Goal: Navigation & Orientation: Find specific page/section

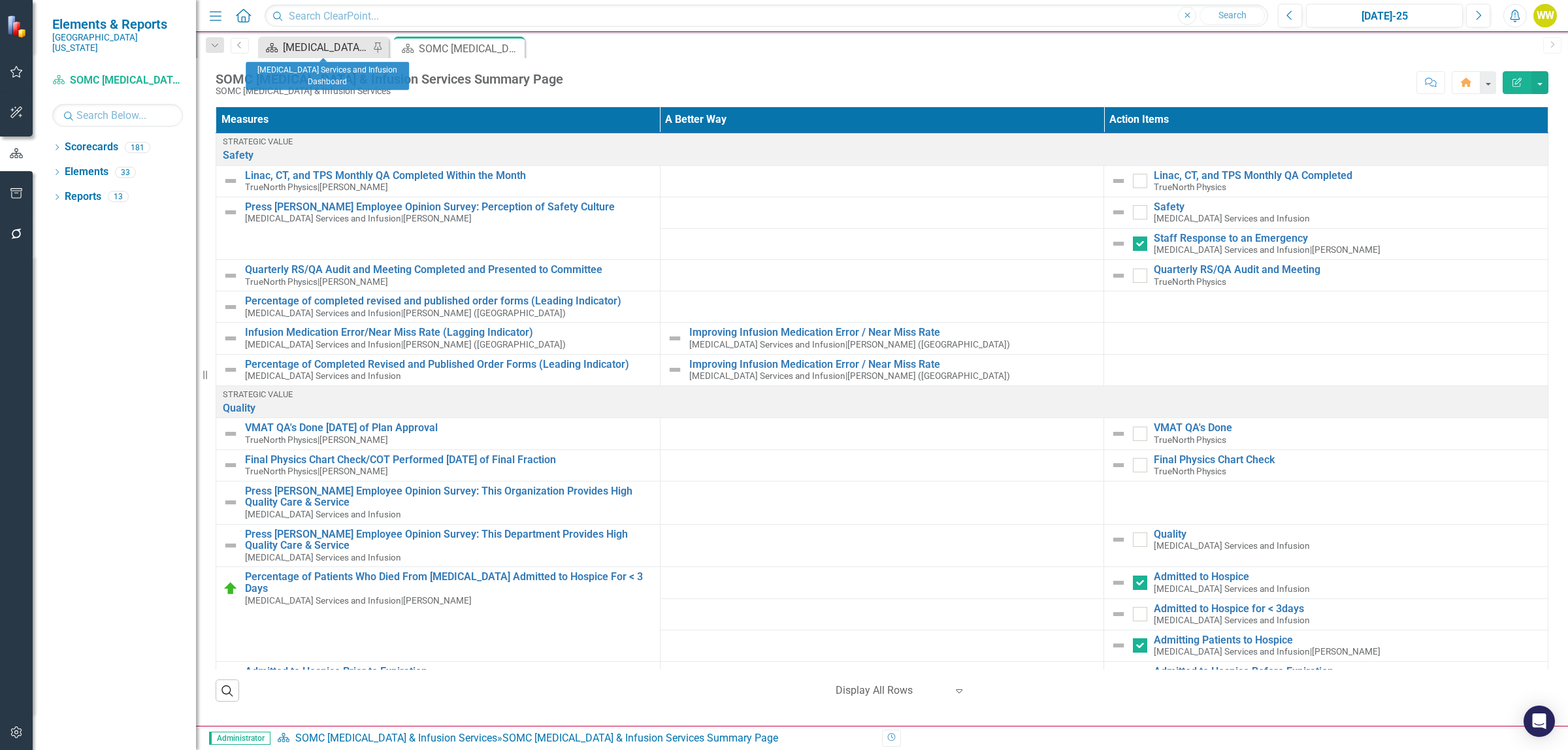
click at [347, 51] on div "[MEDICAL_DATA] Services and Infusion Dashboard" at bounding box center [326, 47] width 86 height 16
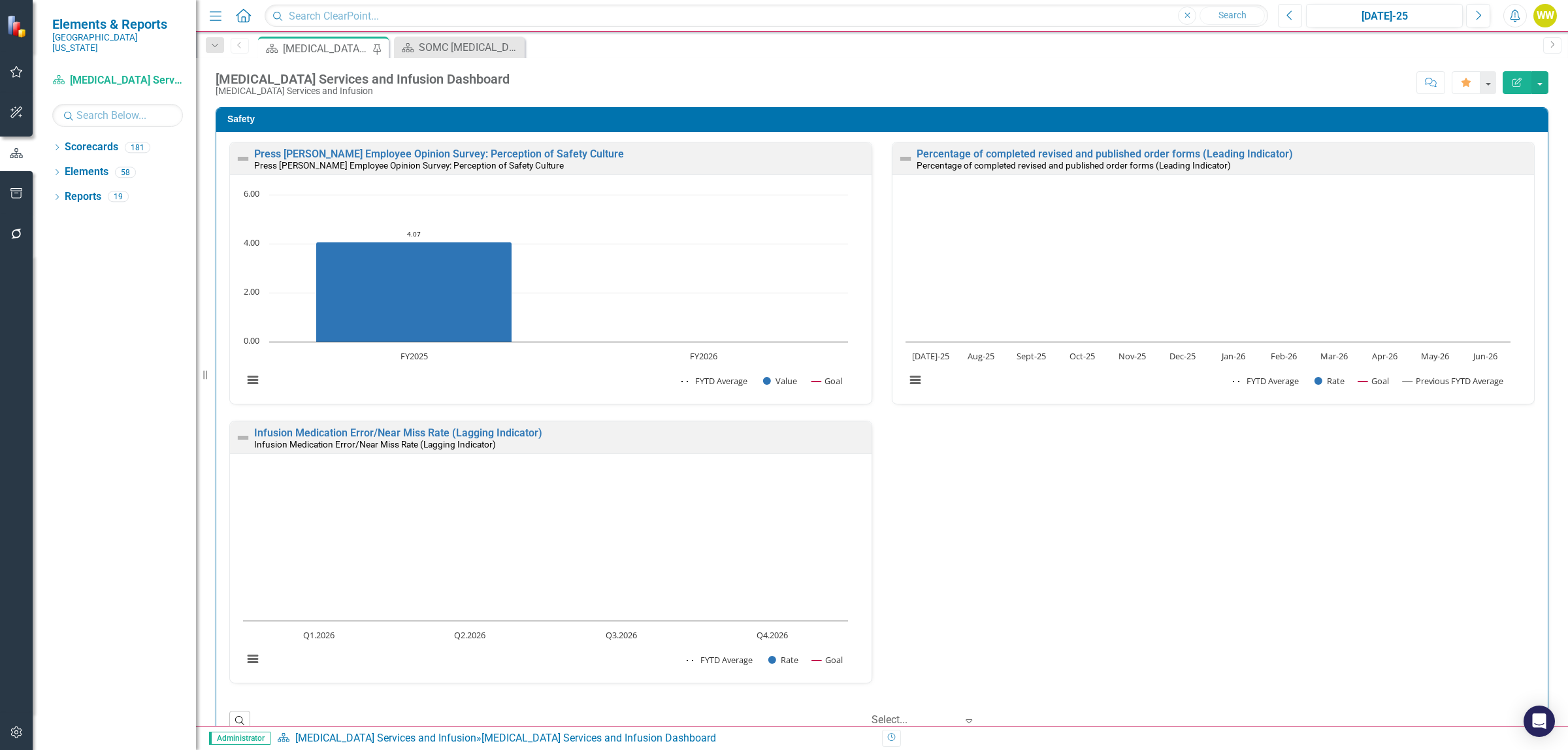
click at [1288, 14] on icon "Previous" at bounding box center [1290, 15] width 7 height 12
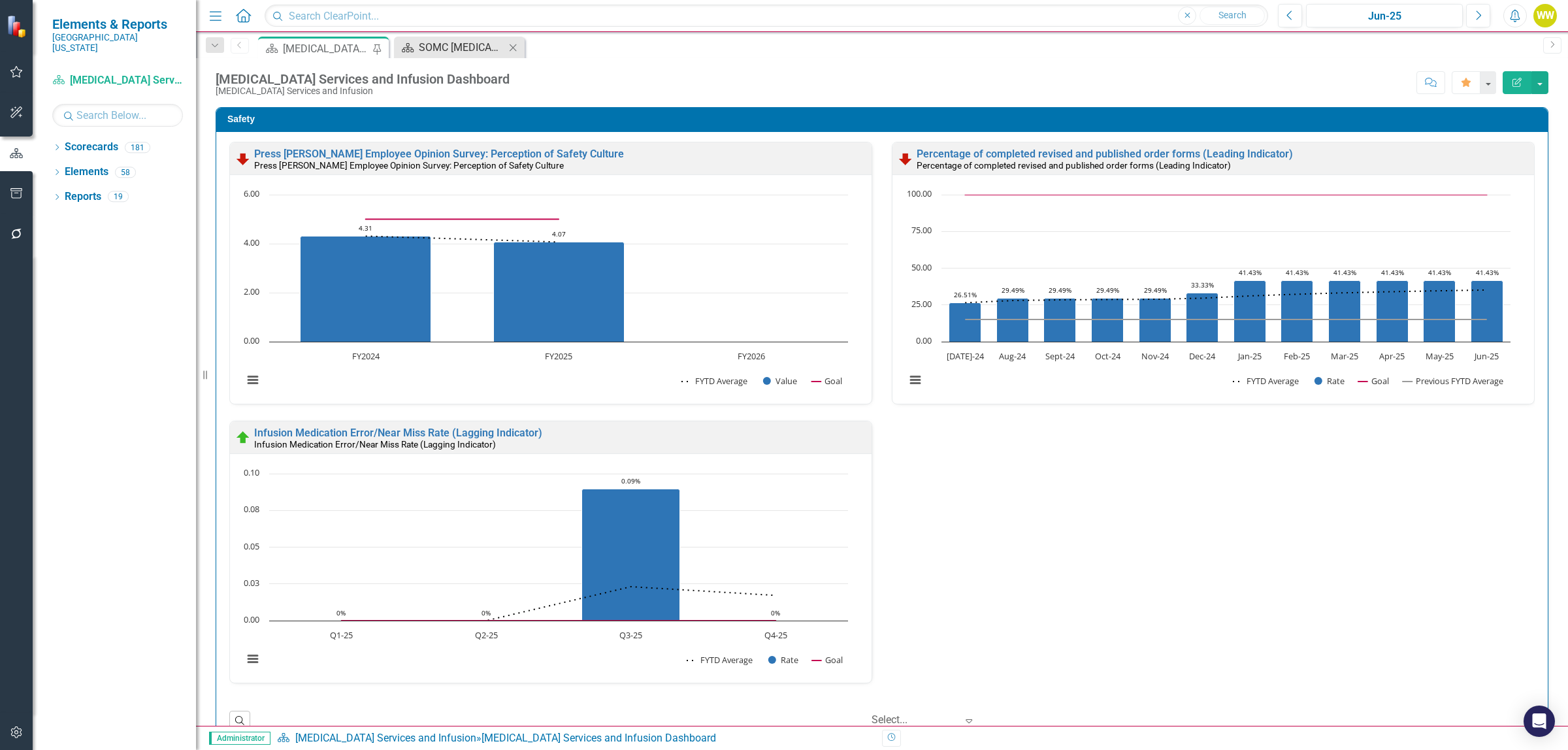
click at [477, 50] on div "SOMC [MEDICAL_DATA] & Infusion Services Summary Page" at bounding box center [462, 47] width 86 height 16
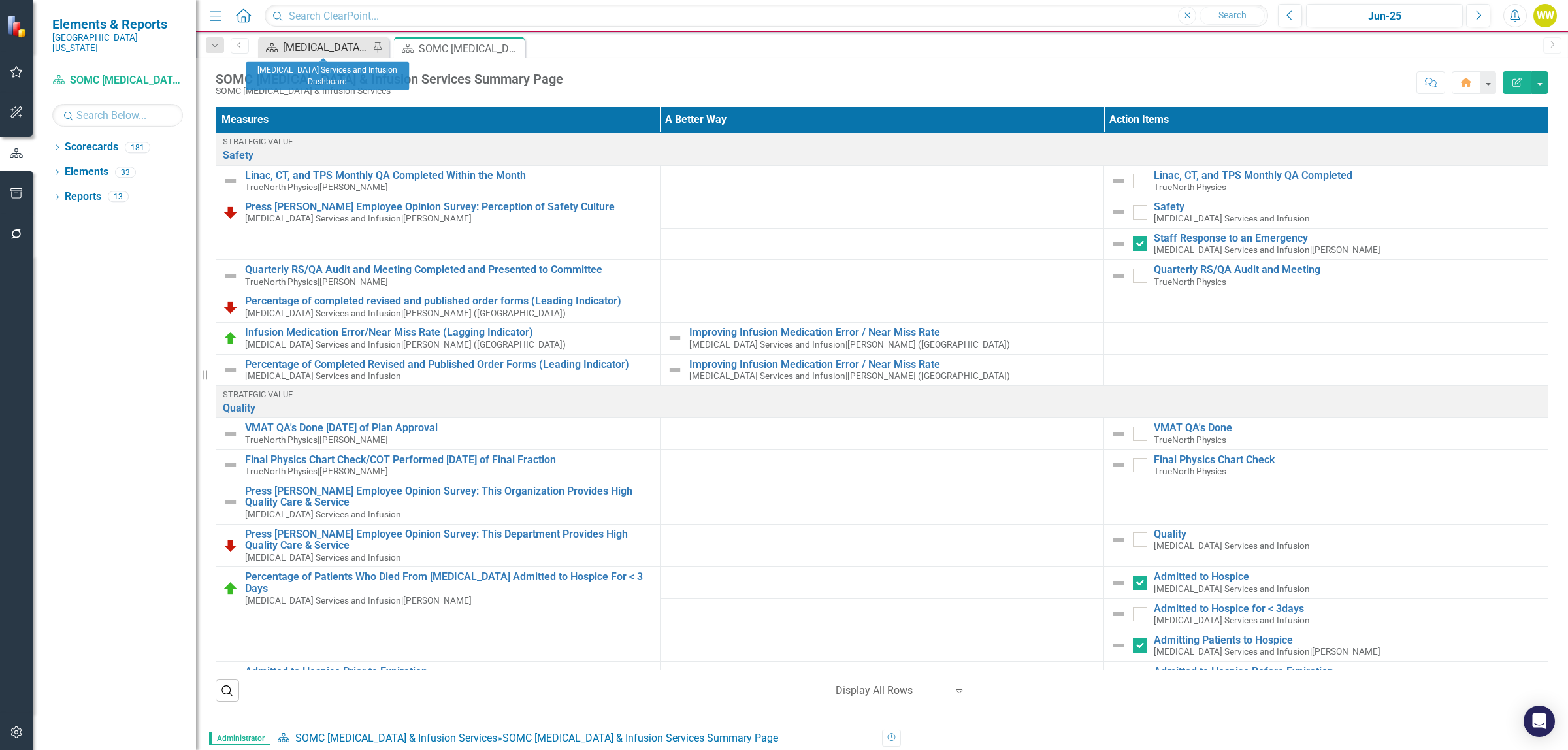
click at [350, 47] on div "[MEDICAL_DATA] Services and Infusion Dashboard" at bounding box center [326, 47] width 86 height 16
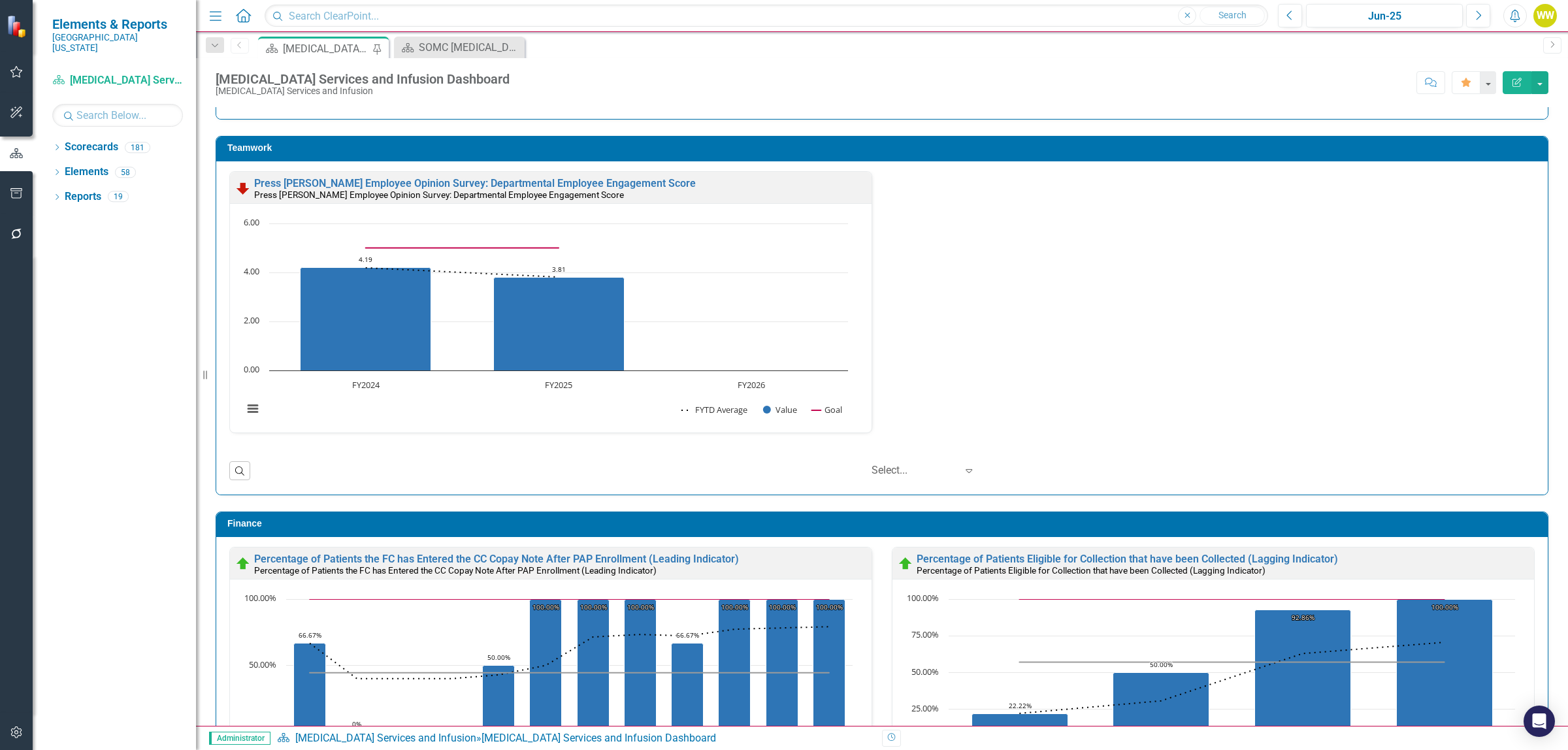
scroll to position [1990, 0]
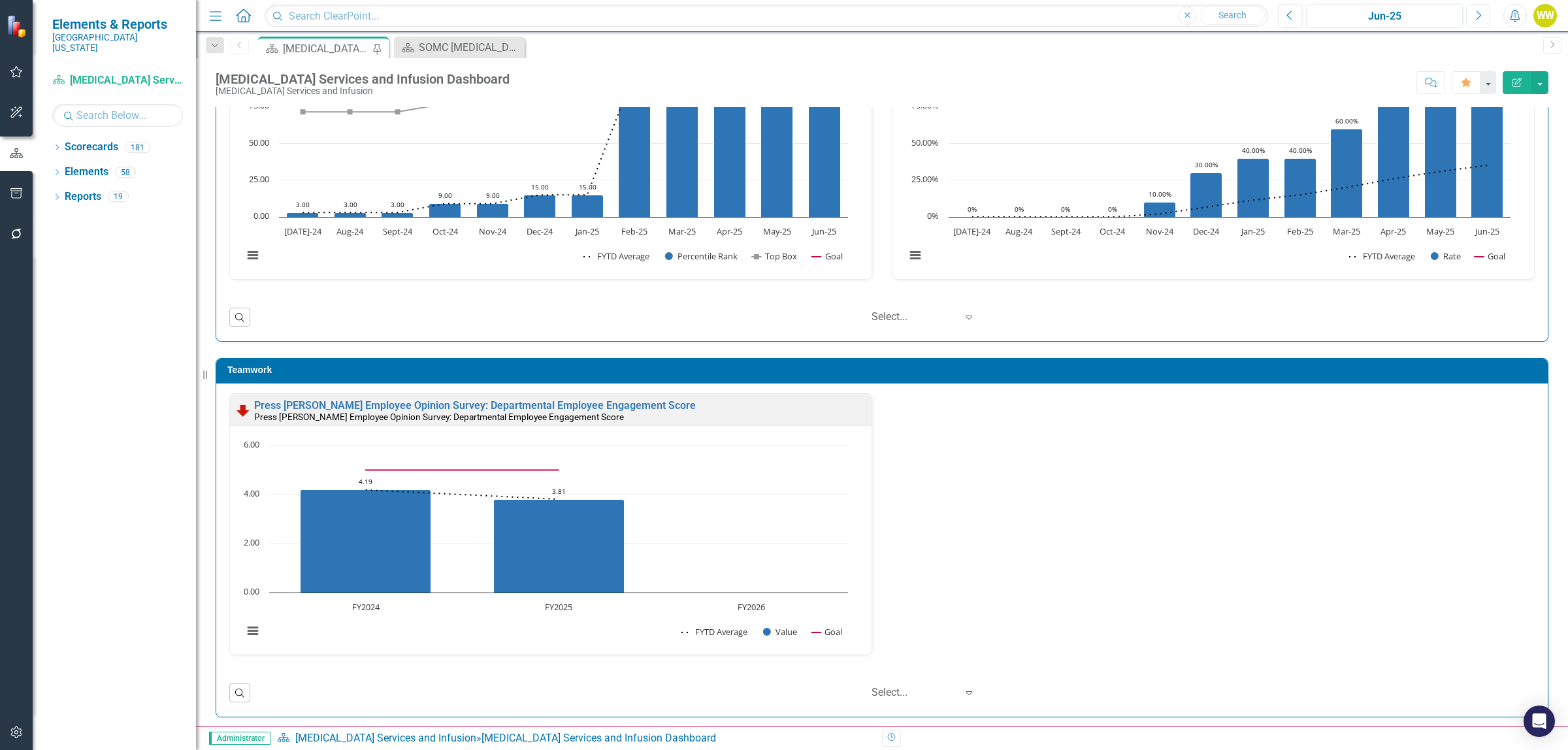
click at [1480, 16] on icon "Next" at bounding box center [1478, 15] width 7 height 12
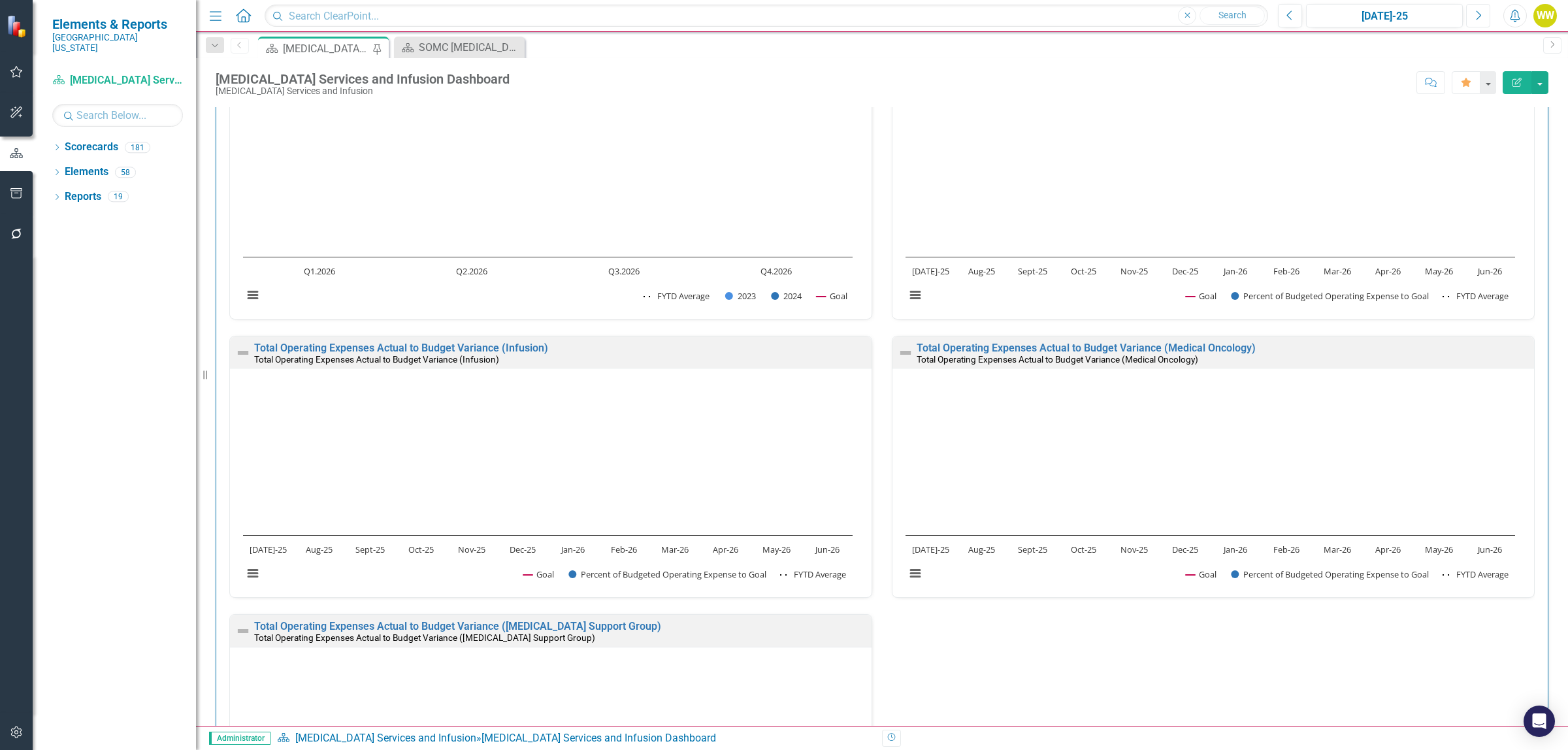
scroll to position [2888, 0]
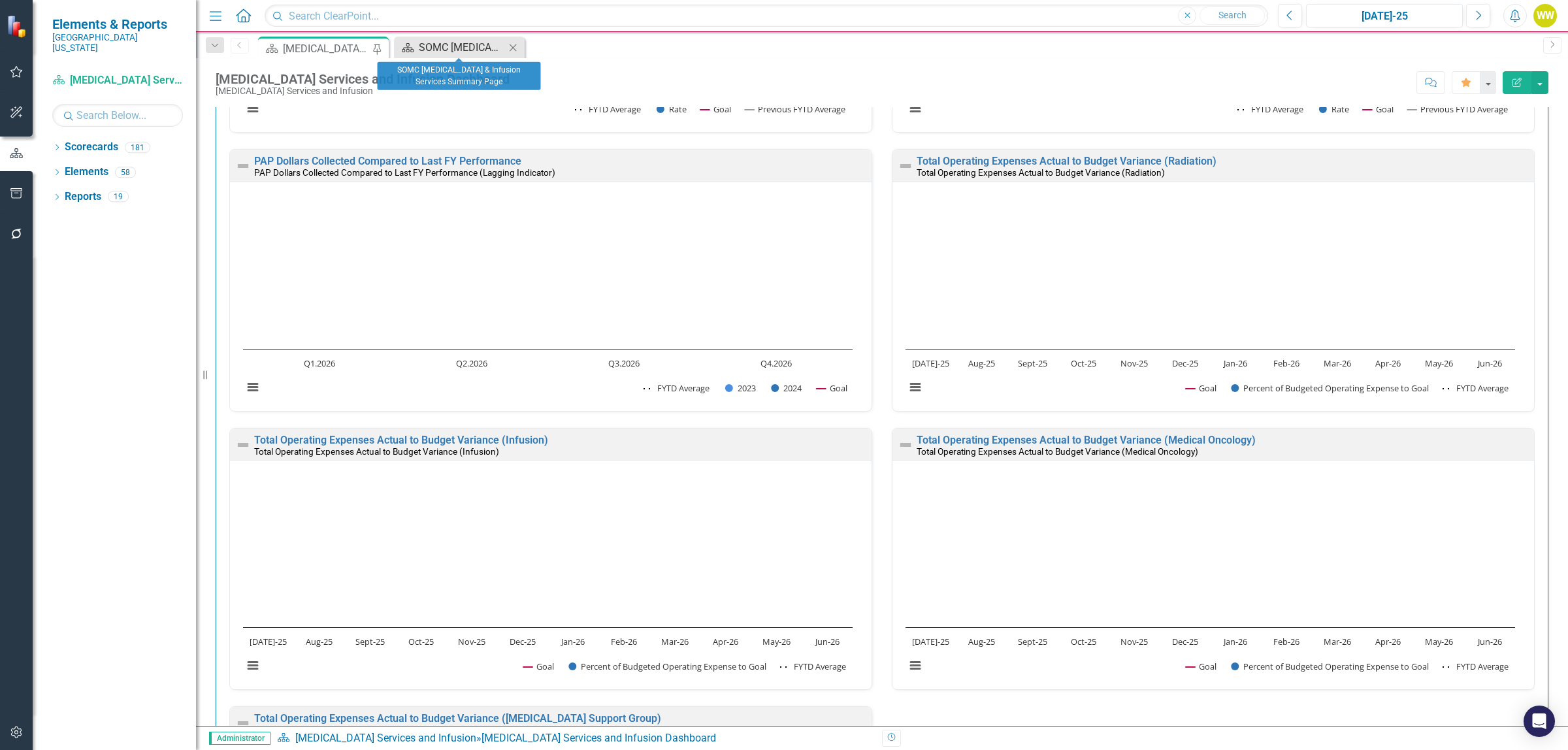
click at [484, 46] on div "SOMC [MEDICAL_DATA] & Infusion Services Summary Page" at bounding box center [462, 47] width 86 height 16
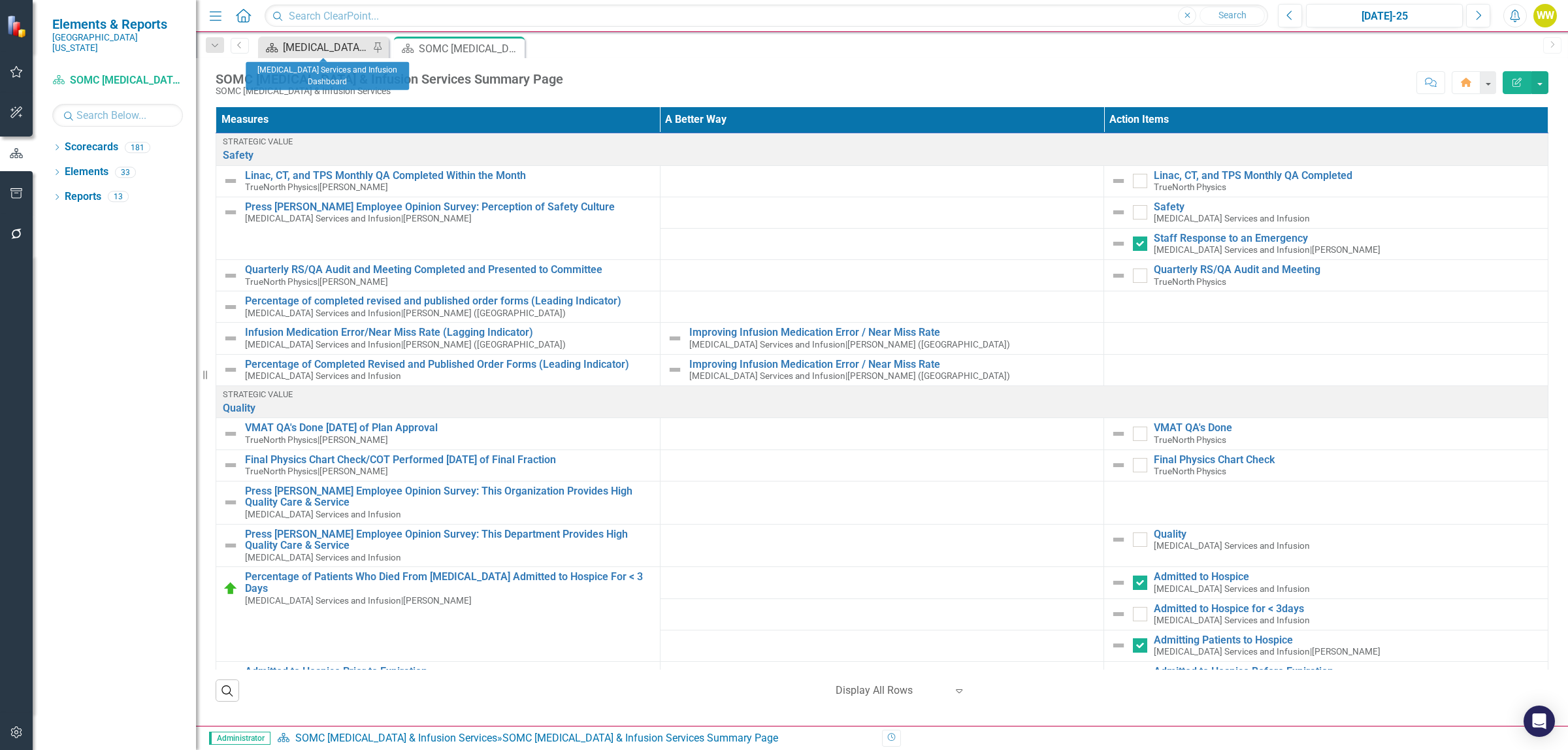
click at [350, 48] on div "[MEDICAL_DATA] Services and Infusion Dashboard" at bounding box center [326, 47] width 86 height 16
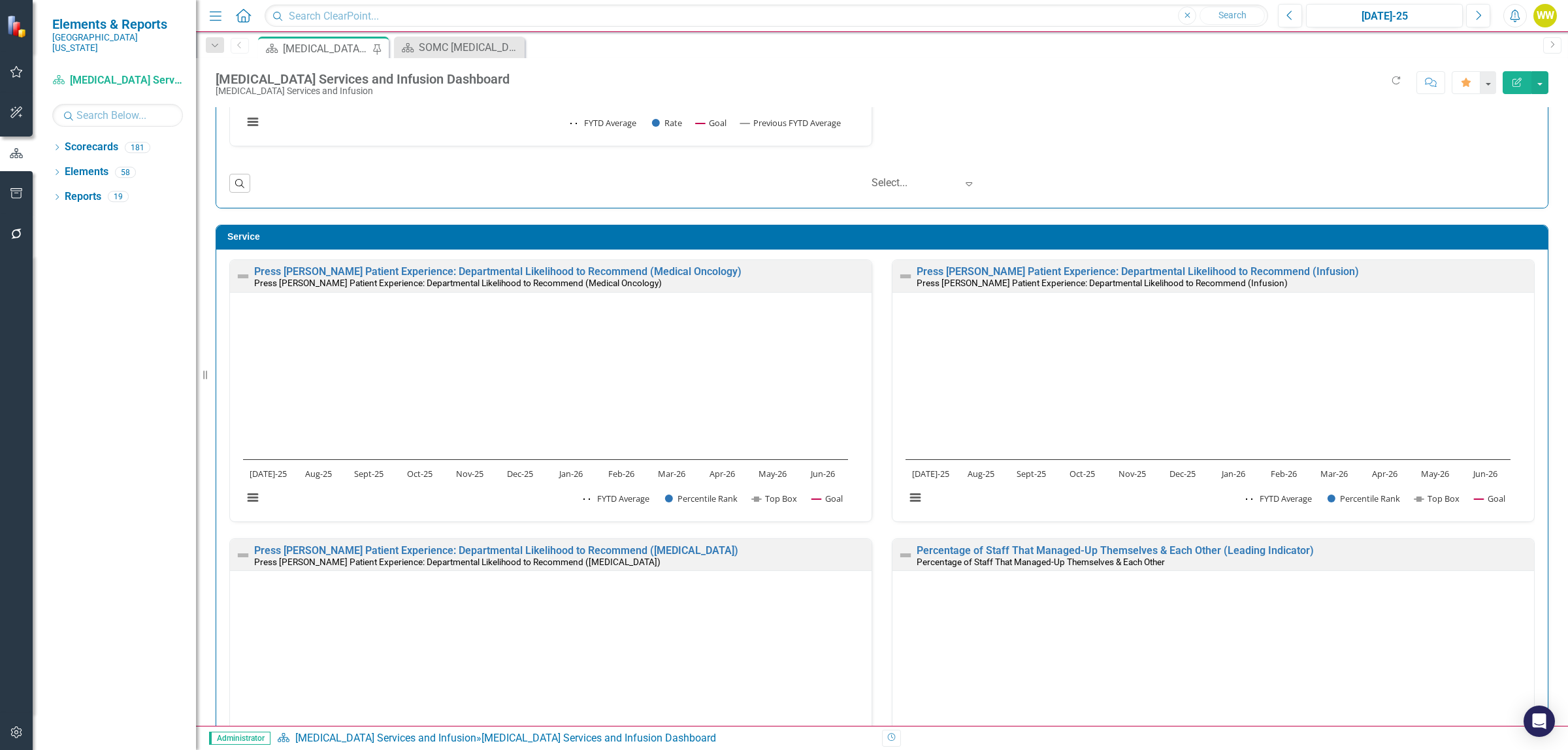
scroll to position [1551, 0]
